Goal: Navigation & Orientation: Find specific page/section

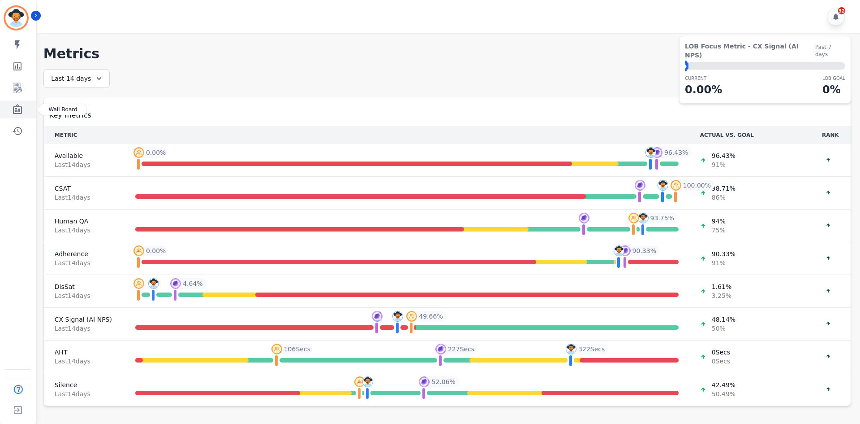
click at [20, 110] on icon "Sidebar" at bounding box center [17, 109] width 9 height 10
